Goal: Task Accomplishment & Management: Manage account settings

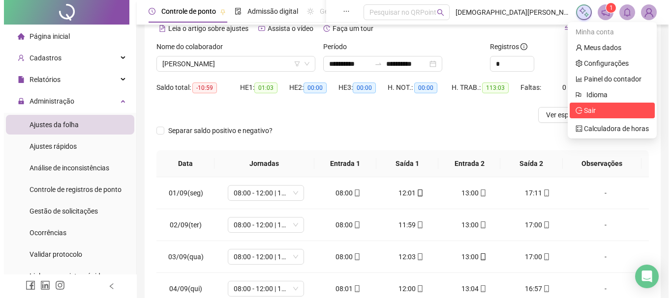
scroll to position [49, 0]
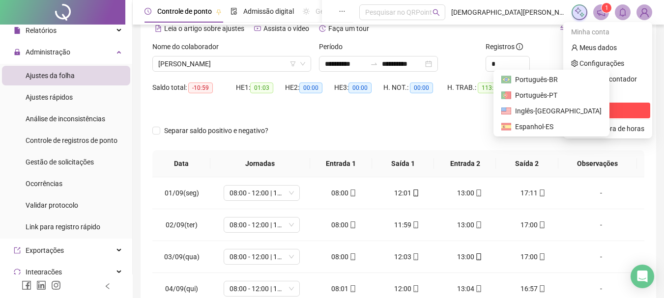
click at [607, 104] on li "Sair" at bounding box center [607, 111] width 85 height 16
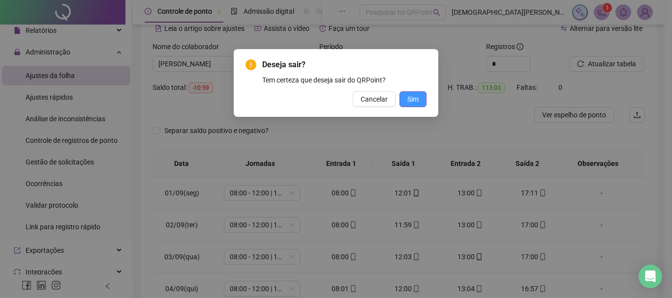
click at [414, 94] on span "Sim" at bounding box center [412, 99] width 11 height 11
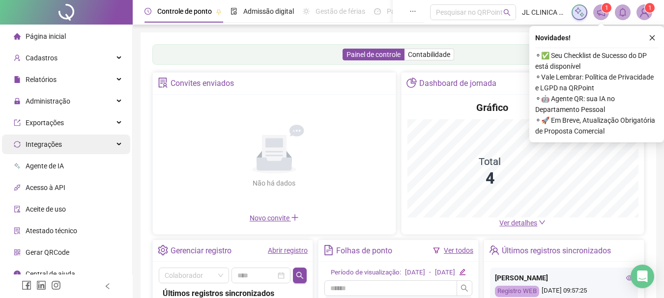
click at [66, 146] on div "Integrações" at bounding box center [66, 145] width 128 height 20
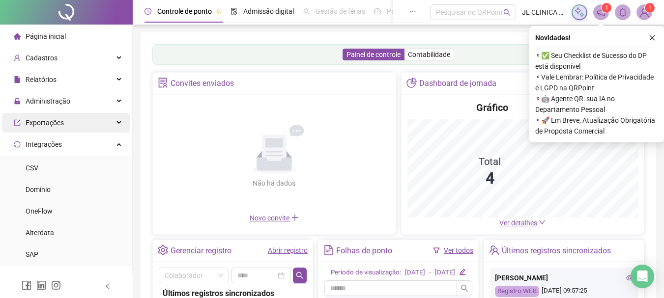
click at [70, 121] on div "Exportações" at bounding box center [66, 123] width 128 height 20
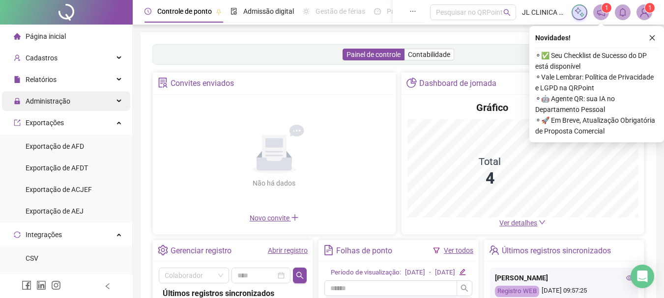
click at [71, 103] on div "Administração" at bounding box center [66, 101] width 128 height 20
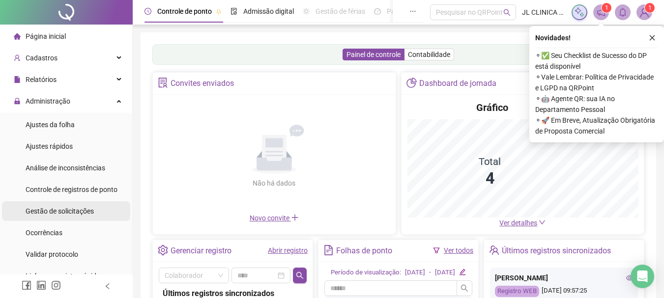
click at [73, 208] on span "Gestão de solicitações" at bounding box center [60, 211] width 68 height 8
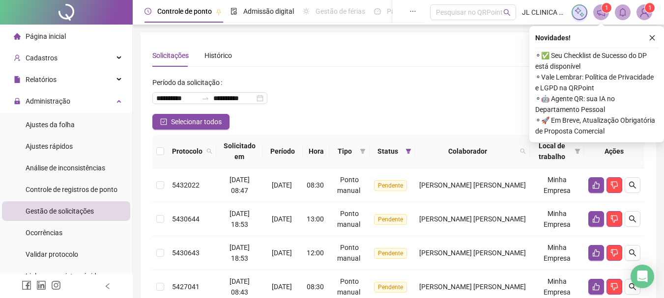
drag, startPoint x: 651, startPoint y: 37, endPoint x: 567, endPoint y: 50, distance: 85.0
click at [651, 38] on icon "close" at bounding box center [652, 37] width 7 height 7
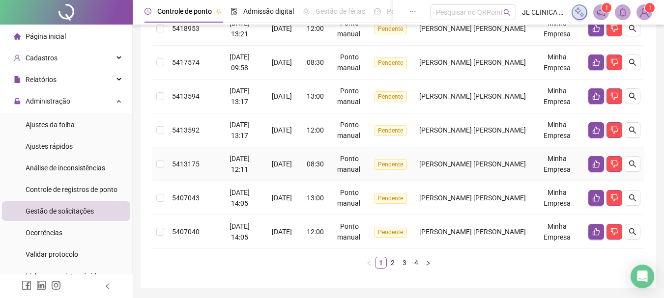
scroll to position [359, 0]
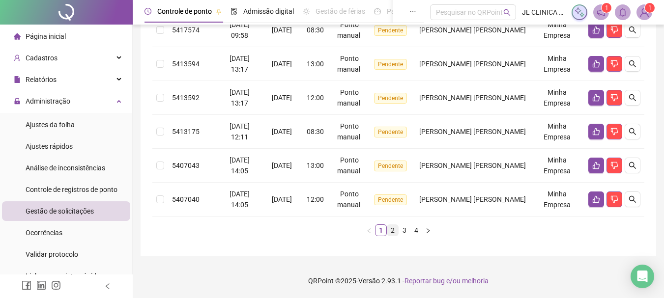
click at [394, 231] on link "2" at bounding box center [392, 230] width 11 height 11
click at [403, 230] on link "3" at bounding box center [404, 230] width 11 height 11
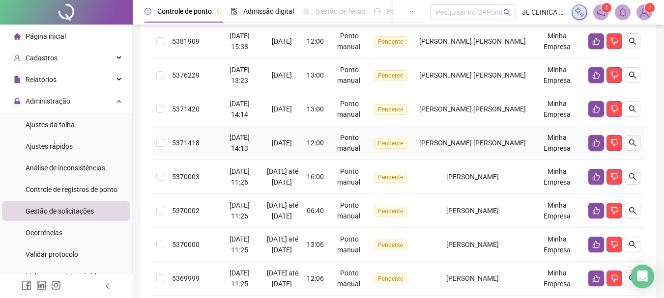
scroll to position [413, 0]
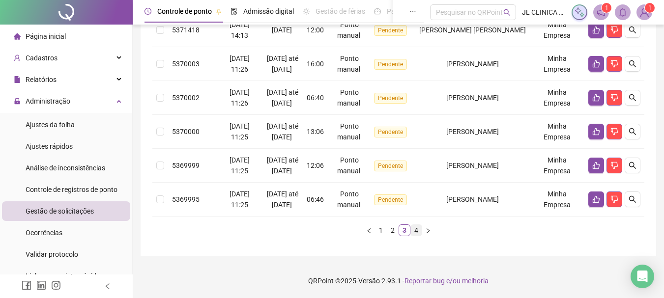
click at [417, 229] on link "4" at bounding box center [416, 230] width 11 height 11
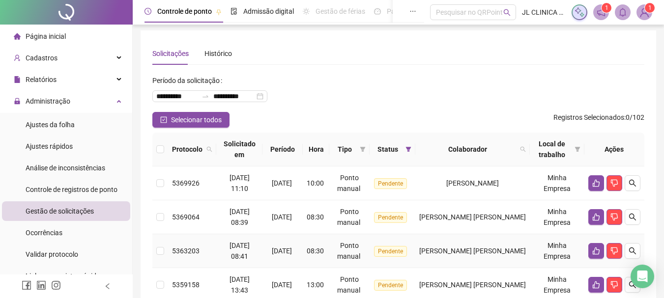
scroll to position [0, 0]
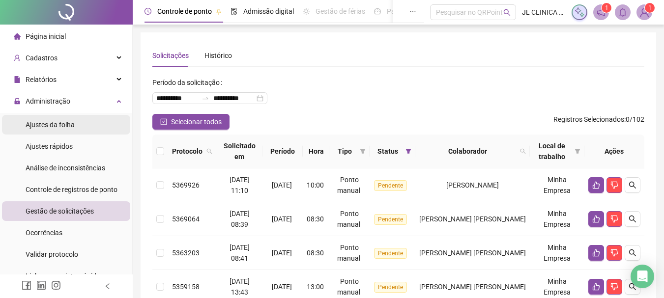
click at [98, 123] on li "Ajustes da folha" at bounding box center [66, 125] width 128 height 20
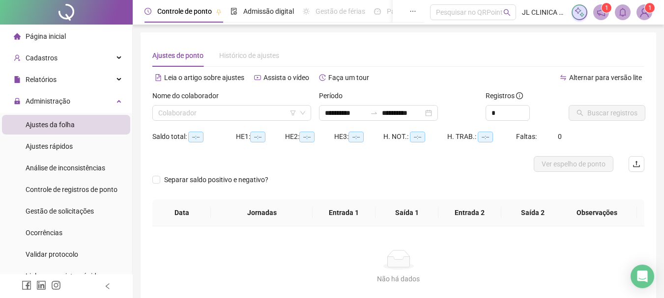
type input "**********"
click at [226, 112] on input "search" at bounding box center [227, 113] width 138 height 15
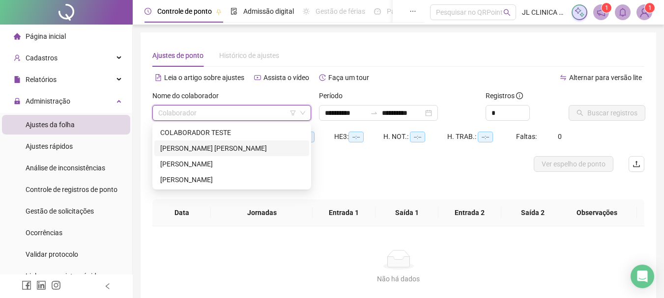
click at [174, 149] on div "[PERSON_NAME] [PERSON_NAME]" at bounding box center [231, 148] width 143 height 11
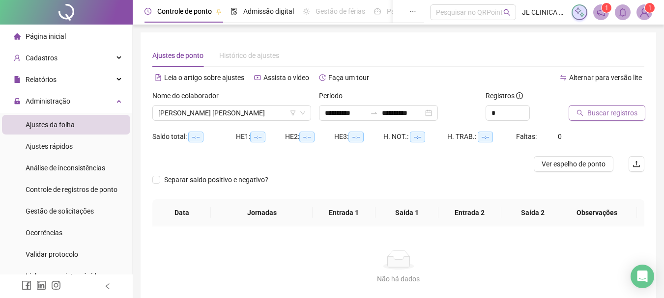
click at [597, 115] on span "Buscar registros" at bounding box center [612, 113] width 50 height 11
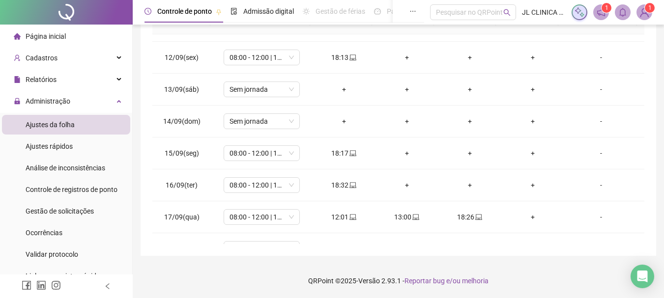
scroll to position [365, 0]
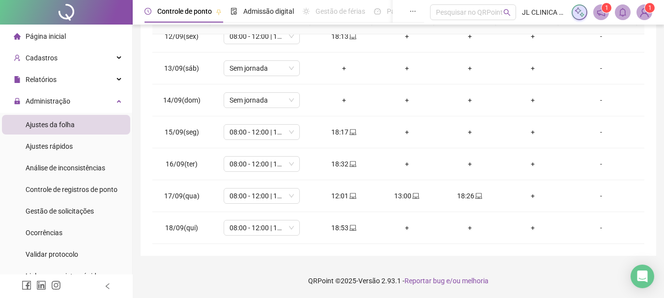
click at [66, 124] on span "Ajustes da folha" at bounding box center [50, 125] width 49 height 8
click at [350, 195] on icon "laptop" at bounding box center [353, 196] width 7 height 7
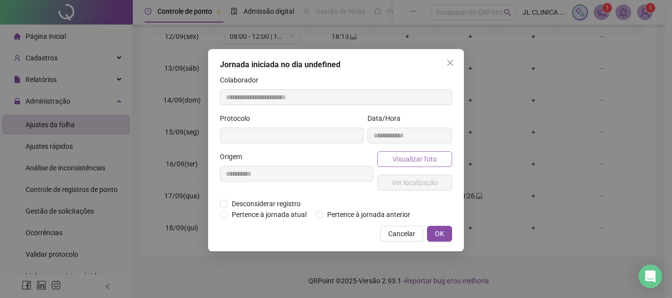
click at [412, 160] on span "Visualizar foto" at bounding box center [414, 159] width 44 height 11
type input "**********"
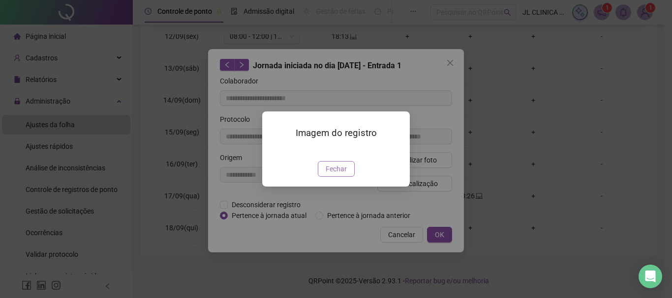
click at [339, 175] on span "Fechar" at bounding box center [335, 169] width 21 height 11
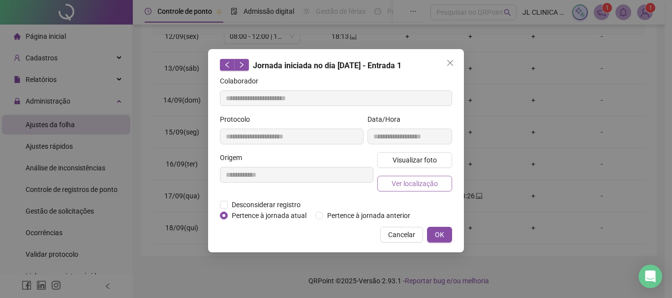
click at [415, 180] on span "Ver localização" at bounding box center [414, 183] width 46 height 11
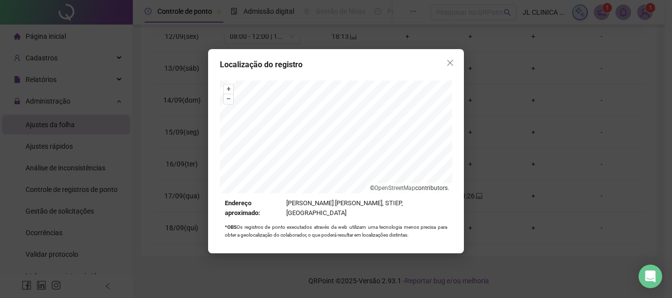
click at [378, 76] on div "Localização do registro + – ⇧ › © OpenStreetMap contributors. Endereço aproxima…" at bounding box center [336, 151] width 256 height 205
click at [348, 205] on div "+ – ⇧ › © OpenStreetMap contributors. Endereço aproximado: [PERSON_NAME] [PERSO…" at bounding box center [336, 160] width 232 height 158
click at [266, 218] on div "+ – ⇧ › © OpenStreetMap contributors. Endereço aproximado: [PERSON_NAME] [PERSO…" at bounding box center [336, 160] width 232 height 158
click at [406, 68] on div "Localização do registro + – ⇧ › © OpenStreetMap contributors. Endereço aproxima…" at bounding box center [336, 151] width 256 height 205
click at [277, 45] on div "Localização do registro + – ⇧ › © OpenStreetMap contributors. Endereço aproxima…" at bounding box center [336, 149] width 672 height 298
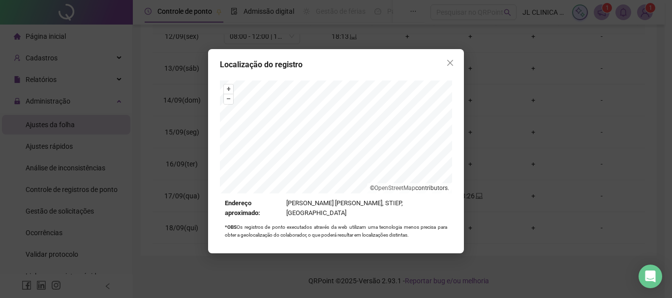
click at [256, 66] on div "Localização do registro + – ⇧ › © OpenStreetMap contributors. Endereço aproxima…" at bounding box center [336, 151] width 256 height 205
click at [294, 28] on div "Localização do registro + – ⇧ › © OpenStreetMap contributors. Endereço aproxima…" at bounding box center [336, 149] width 672 height 298
click at [311, 80] on div "Localização do registro + – ⇧ › © OpenStreetMap contributors. Endereço aproxima…" at bounding box center [336, 151] width 256 height 205
click at [302, 226] on div "+ – ⇧ › © OpenStreetMap contributors. Endereço aproximado: [PERSON_NAME] [PERSO…" at bounding box center [336, 160] width 232 height 158
click at [455, 64] on span "Close" at bounding box center [450, 63] width 16 height 8
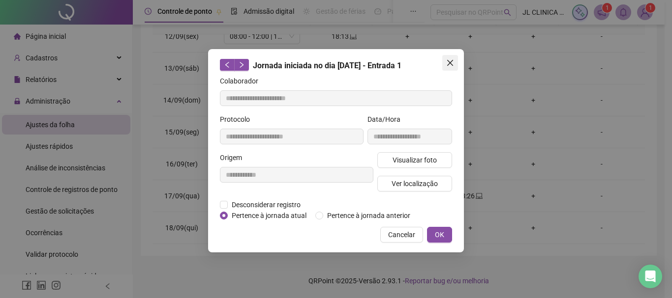
click at [447, 65] on icon "close" at bounding box center [450, 63] width 6 height 6
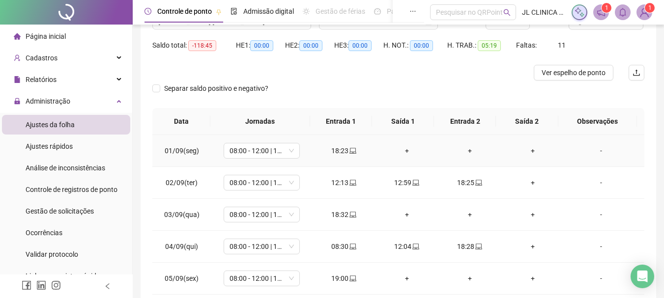
scroll to position [0, 0]
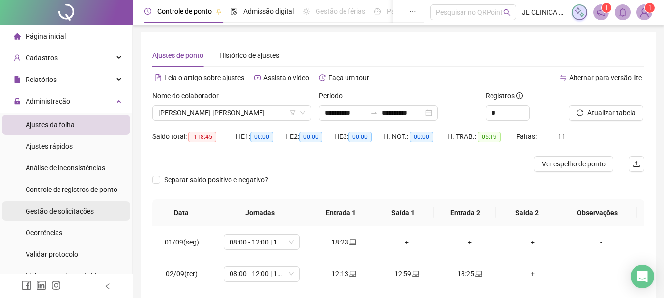
click at [78, 211] on span "Gestão de solicitações" at bounding box center [60, 211] width 68 height 8
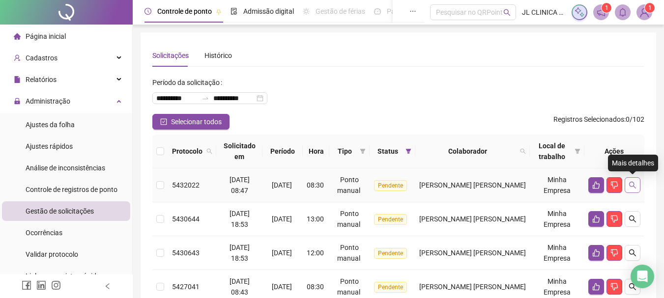
click at [632, 184] on icon "search" at bounding box center [633, 185] width 8 height 8
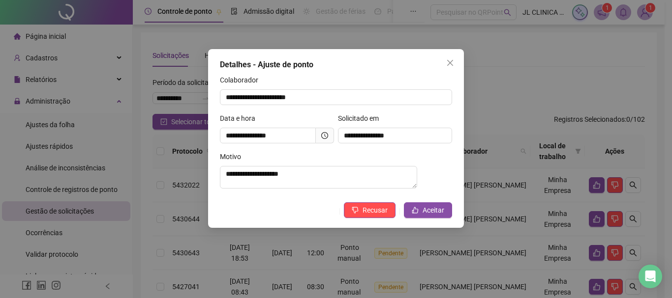
click at [452, 61] on icon "close" at bounding box center [450, 63] width 6 height 6
